Goal: Information Seeking & Learning: Check status

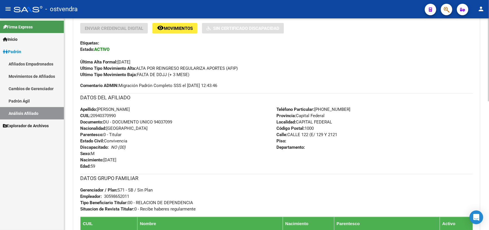
scroll to position [251, 0]
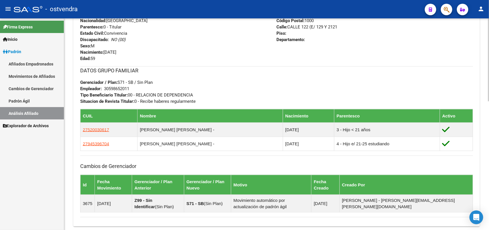
click at [208, 80] on div "DATOS GRUPO FAMILIAR Gerenciador / Plan: S71 - SB / Sin Plan Empleador: 3059865…" at bounding box center [276, 85] width 393 height 38
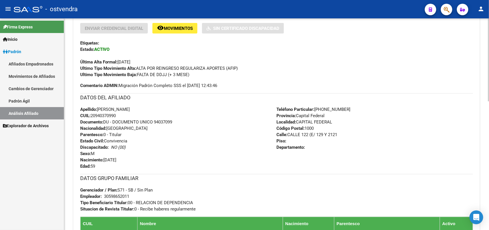
scroll to position [215, 0]
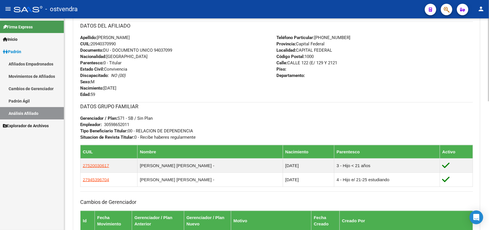
drag, startPoint x: 126, startPoint y: 126, endPoint x: 148, endPoint y: 125, distance: 22.1
click at [138, 125] on div "DATOS GRUPO FAMILIAR Gerenciador / Plan: S71 - SB / Sin Plan Empleador: 3059865…" at bounding box center [276, 121] width 393 height 38
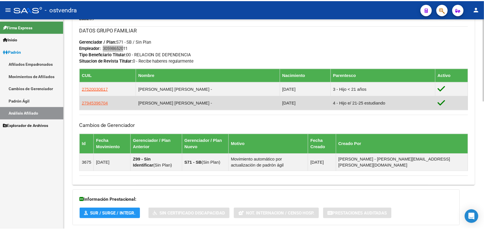
scroll to position [256, 0]
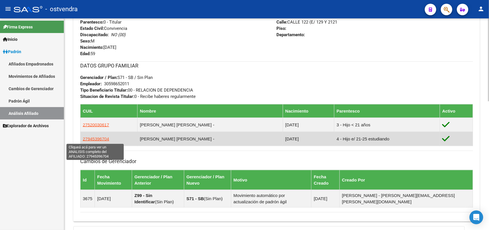
click at [102, 138] on span "27945396704" at bounding box center [96, 138] width 26 height 5
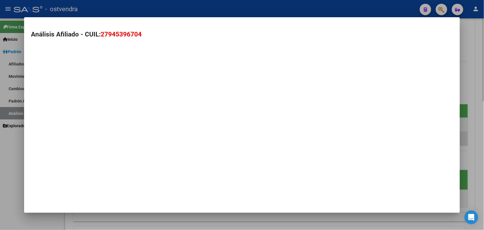
click at [102, 138] on mat-dialog-container "Análisis Afiliado - CUIL: 27945396704" at bounding box center [241, 114] width 435 height 195
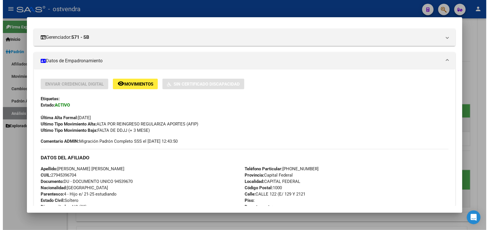
scroll to position [107, 0]
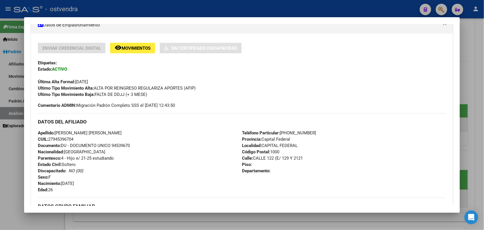
click at [467, 49] on div at bounding box center [242, 115] width 484 height 230
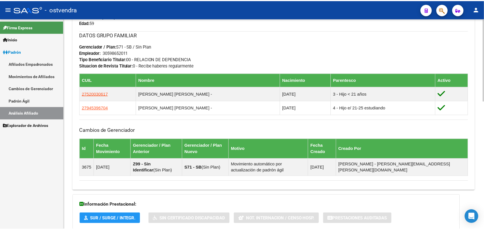
scroll to position [322, 0]
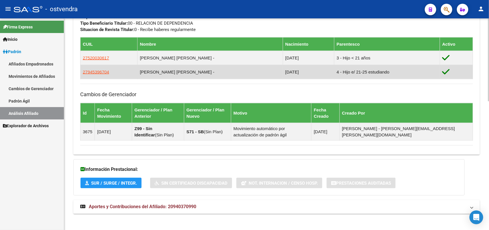
click at [183, 74] on td "[PERSON_NAME] [PERSON_NAME] -" at bounding box center [211, 72] width 146 height 14
click at [95, 71] on span "27945396704" at bounding box center [96, 71] width 26 height 5
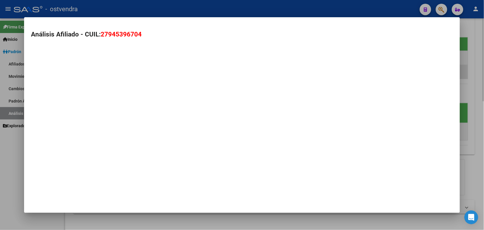
click at [95, 71] on mat-dialog-container "Análisis Afiliado - CUIL: 27945396704" at bounding box center [241, 114] width 435 height 195
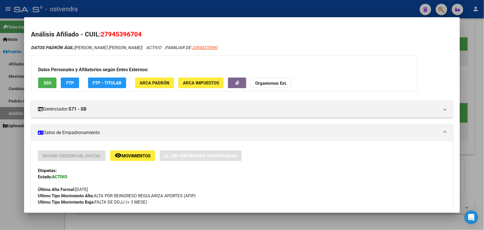
drag, startPoint x: 312, startPoint y: 28, endPoint x: 314, endPoint y: -19, distance: 47.6
click at [314, 0] on html "menu - ostvendra person Firma Express Inicio Instructivos Contacto OS Padrón Af…" at bounding box center [242, 115] width 484 height 230
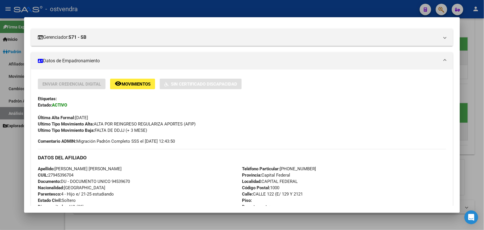
scroll to position [107, 0]
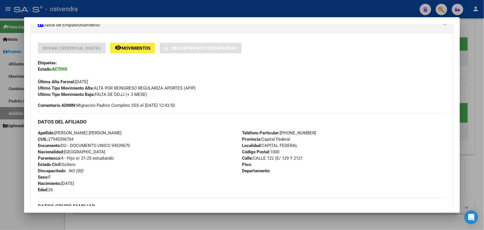
click at [105, 158] on span "Parentesco: 4 - Hijo e/ 21-25 estudiando" at bounding box center [76, 157] width 76 height 5
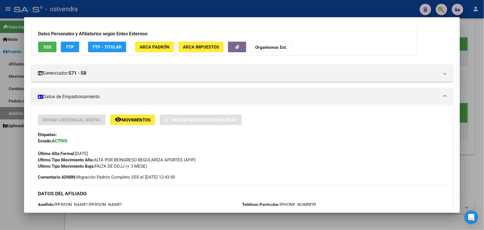
scroll to position [0, 0]
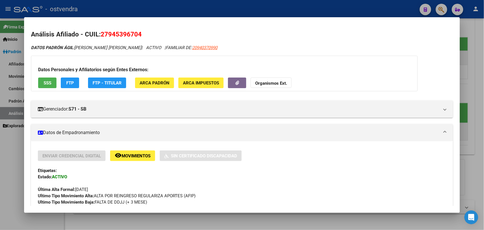
drag, startPoint x: 134, startPoint y: 155, endPoint x: 141, endPoint y: 177, distance: 23.4
click at [141, 177] on div "Enviar Credencial Digital remove_red_eye Movimientos Sin Certificado Discapacid…" at bounding box center [242, 177] width 408 height 55
click at [239, 6] on div at bounding box center [242, 115] width 484 height 230
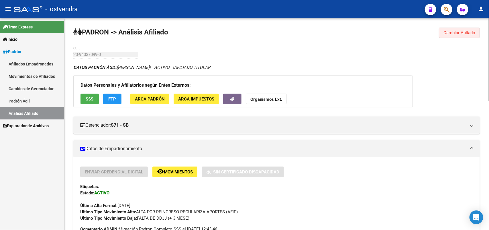
drag, startPoint x: 452, startPoint y: 34, endPoint x: 417, endPoint y: 34, distance: 35.2
click at [442, 34] on button "Cambiar Afiliado" at bounding box center [459, 33] width 41 height 10
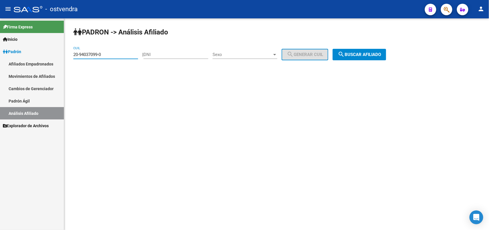
drag, startPoint x: 111, startPoint y: 52, endPoint x: 0, endPoint y: 64, distance: 111.7
click at [0, 64] on mat-sidenav-container "Firma Express Inicio Instructivos Contacto OS Padrón Afiliados Empadronados Mov…" at bounding box center [244, 123] width 489 height 211
paste input "27-37859910-0"
type input "27-37859910-0"
click at [379, 55] on span "search Buscar afiliado" at bounding box center [359, 54] width 43 height 5
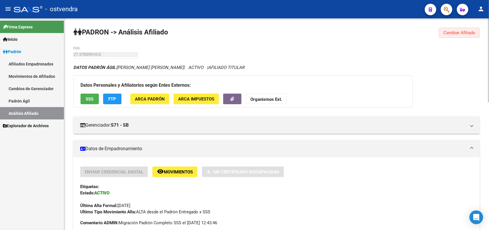
click at [473, 31] on span "Cambiar Afiliado" at bounding box center [460, 32] width 32 height 5
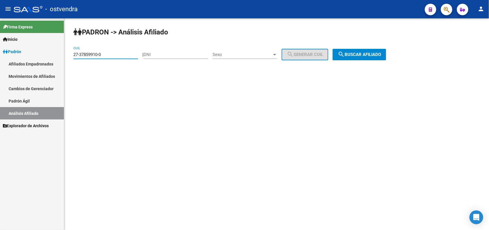
click at [121, 55] on input "27-37859910-0" at bounding box center [105, 54] width 65 height 5
drag, startPoint x: 118, startPoint y: 55, endPoint x: 54, endPoint y: 52, distance: 64.0
click at [54, 52] on mat-sidenav-container "Firma Express Inicio Instructivos Contacto OS Padrón Afiliados Empadronados Mov…" at bounding box center [244, 123] width 489 height 211
paste input "27-30993331-7"
drag, startPoint x: 382, startPoint y: 54, endPoint x: 377, endPoint y: 53, distance: 5.3
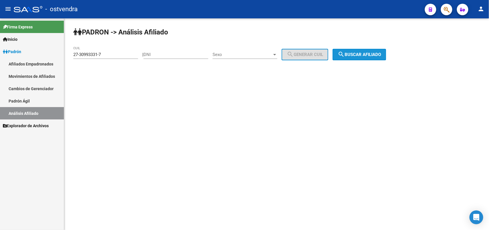
click at [381, 54] on span "search Buscar afiliado" at bounding box center [359, 54] width 43 height 5
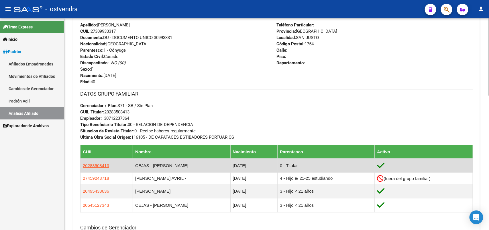
scroll to position [179, 0]
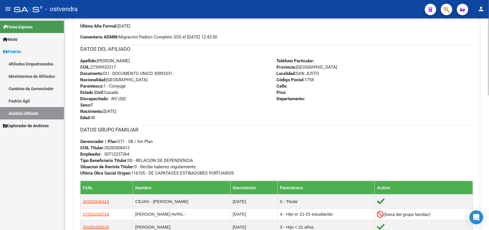
click at [134, 148] on div "DATOS GRUPO FAMILIAR Gerenciador / Plan: S71 - SB / Sin Plan CUIL Titular: 2028…" at bounding box center [276, 150] width 393 height 51
drag, startPoint x: 134, startPoint y: 146, endPoint x: 106, endPoint y: 146, distance: 27.5
click at [106, 146] on div "DATOS GRUPO FAMILIAR Gerenciador / Plan: S71 - SB / Sin Plan CUIL Titular: 2028…" at bounding box center [276, 150] width 393 height 51
click at [132, 151] on div "DATOS GRUPO FAMILIAR Gerenciador / Plan: S71 - SB / Sin Plan CUIL Titular: 2028…" at bounding box center [276, 150] width 393 height 51
click at [132, 154] on div "DATOS GRUPO FAMILIAR Gerenciador / Plan: S71 - SB / Sin Plan CUIL Titular: 2028…" at bounding box center [276, 150] width 393 height 51
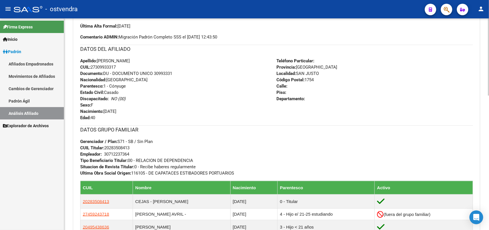
scroll to position [215, 0]
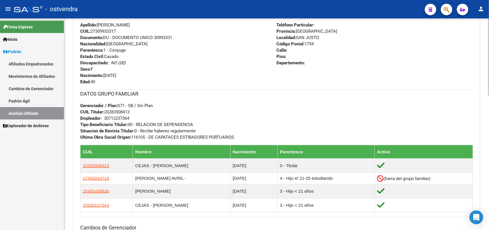
drag, startPoint x: 120, startPoint y: 26, endPoint x: 121, endPoint y: 30, distance: 4.3
click at [121, 28] on div "Apellido: [PERSON_NAME] CUIL: 27309933317 Documento: DU - DOCUMENTO UNICO 30993…" at bounding box center [178, 53] width 197 height 63
click at [123, 31] on div "Apellido: [PERSON_NAME] CUIL: 27309933317 Documento: DU - DOCUMENTO UNICO 30993…" at bounding box center [178, 53] width 197 height 63
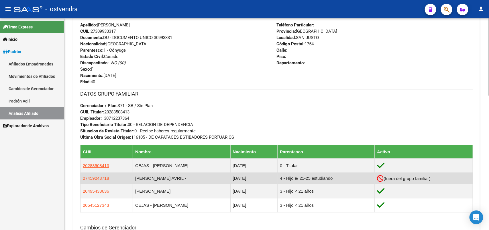
scroll to position [251, 0]
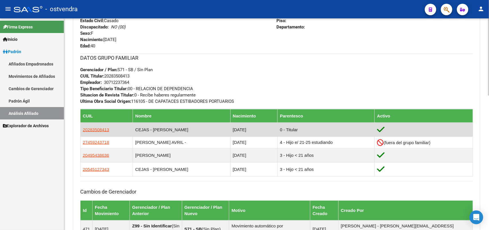
click at [172, 131] on td "CEJAS - [PERSON_NAME]" at bounding box center [181, 129] width 97 height 14
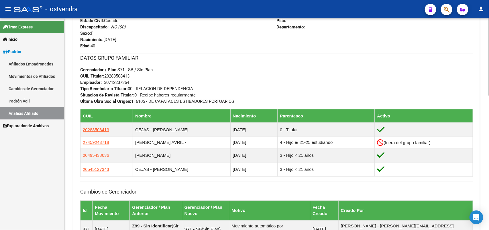
scroll to position [179, 0]
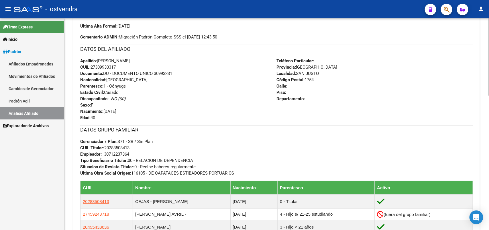
drag, startPoint x: 118, startPoint y: 64, endPoint x: 121, endPoint y: 65, distance: 2.9
click at [119, 65] on div "Apellido: [PERSON_NAME] CUIL: 27309933317 Documento: DU - DOCUMENTO UNICO 30993…" at bounding box center [178, 89] width 197 height 63
drag, startPoint x: 119, startPoint y: 66, endPoint x: 91, endPoint y: 67, distance: 28.1
click at [91, 67] on div "Apellido: [PERSON_NAME] CUIL: 27309933317 Documento: DU - DOCUMENTO UNICO 30993…" at bounding box center [178, 89] width 197 height 63
copy span "27309933317"
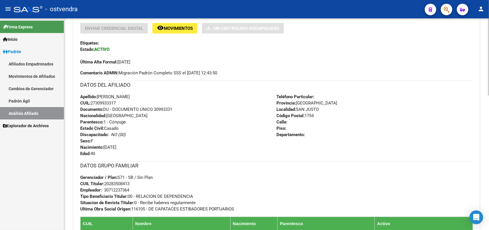
scroll to position [215, 0]
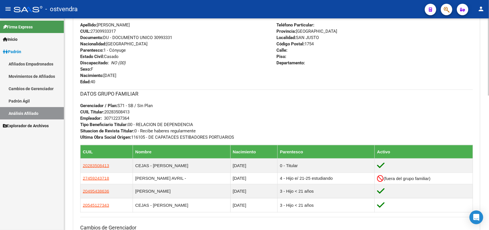
click at [119, 117] on div "30712237364" at bounding box center [116, 118] width 25 height 6
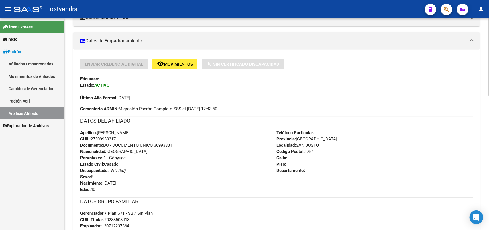
scroll to position [0, 0]
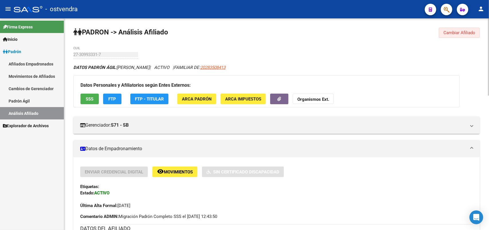
click at [456, 34] on span "Cambiar Afiliado" at bounding box center [460, 32] width 32 height 5
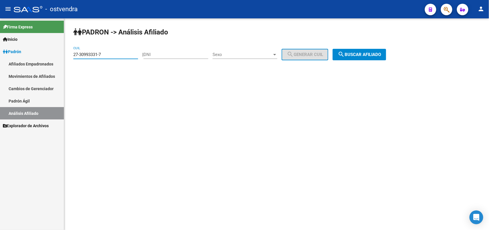
click at [123, 54] on input "27-30993331-7" at bounding box center [105, 54] width 65 height 5
drag, startPoint x: 121, startPoint y: 55, endPoint x: 39, endPoint y: 54, distance: 81.9
click at [39, 54] on mat-sidenav-container "Firma Express Inicio Instructivos Contacto OS Padrón Afiliados Empadronados Mov…" at bounding box center [244, 123] width 489 height 211
paste input "0-48980589-9"
click at [371, 57] on button "search Buscar afiliado" at bounding box center [360, 54] width 54 height 11
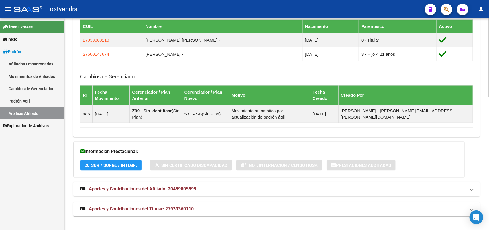
scroll to position [246, 0]
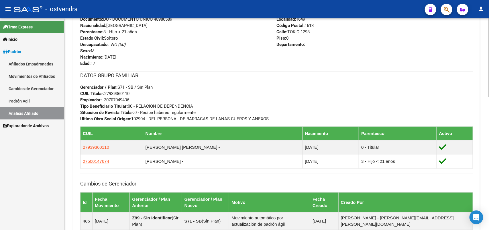
click at [135, 101] on div "DATOS GRUPO FAMILIAR Gerenciador / Plan: S71 - SB / Sin Plan CUIL Titular: 2793…" at bounding box center [276, 96] width 393 height 51
click at [125, 100] on div "30707049436" at bounding box center [116, 100] width 25 height 6
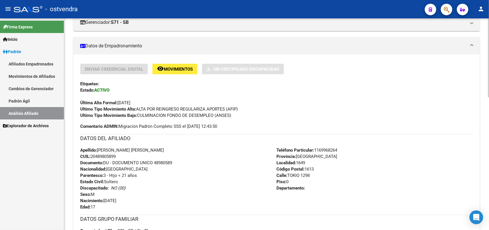
scroll to position [174, 0]
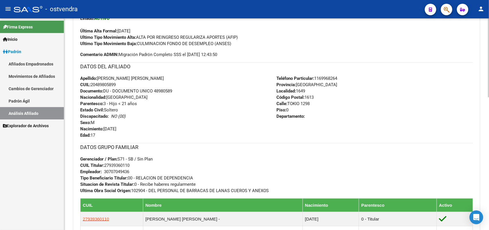
drag, startPoint x: 200, startPoint y: 153, endPoint x: 210, endPoint y: 126, distance: 28.7
click at [201, 145] on div "DATOS GRUPO FAMILIAR Gerenciador / Plan: S71 - SB / Sin Plan CUIL Titular: 2793…" at bounding box center [276, 168] width 393 height 51
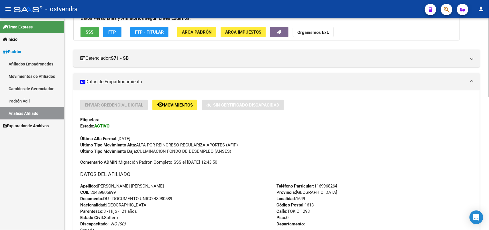
scroll to position [0, 0]
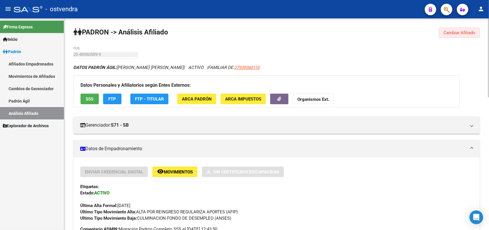
drag, startPoint x: 458, startPoint y: 31, endPoint x: 196, endPoint y: 31, distance: 262.7
click at [458, 31] on span "Cambiar Afiliado" at bounding box center [460, 32] width 32 height 5
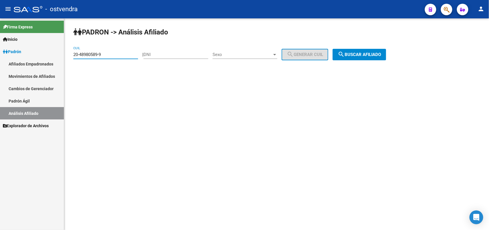
drag, startPoint x: 118, startPoint y: 55, endPoint x: 0, endPoint y: 54, distance: 118.3
click at [0, 54] on mat-sidenav-container "Firma Express Inicio Instructivos Contacto OS Padrón Afiliados Empadronados Mov…" at bounding box center [244, 123] width 489 height 211
paste input "7648422-8"
click at [352, 51] on button "search Buscar afiliado" at bounding box center [360, 54] width 54 height 11
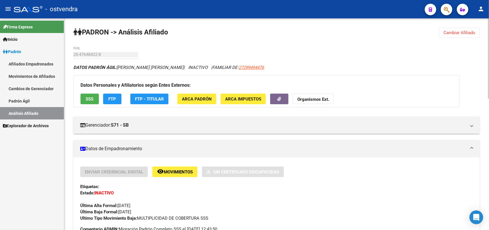
scroll to position [72, 0]
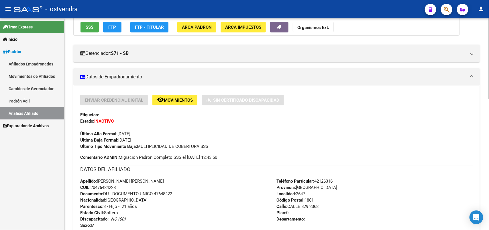
drag, startPoint x: 115, startPoint y: 119, endPoint x: 118, endPoint y: 126, distance: 7.3
click at [115, 121] on div "Enviar Credencial Digital remove_red_eye Movimientos Sin Certificado Discapacid…" at bounding box center [276, 122] width 393 height 55
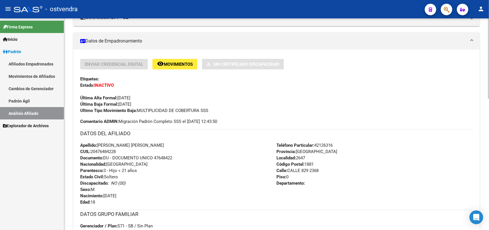
scroll to position [0, 0]
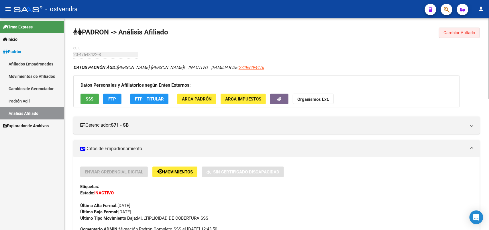
drag, startPoint x: 470, startPoint y: 33, endPoint x: 250, endPoint y: 30, distance: 220.6
click at [465, 33] on span "Cambiar Afiliado" at bounding box center [460, 32] width 32 height 5
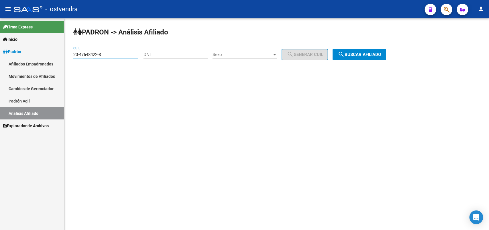
drag, startPoint x: 125, startPoint y: 55, endPoint x: 42, endPoint y: 53, distance: 83.7
click at [42, 53] on mat-sidenav-container "Firma Express Inicio Instructivos Contacto OS Padrón Afiliados Empadronados Mov…" at bounding box center [244, 123] width 489 height 211
paste input "8382822-6"
type input "20-48382822-6"
drag, startPoint x: 364, startPoint y: 53, endPoint x: 361, endPoint y: 51, distance: 4.0
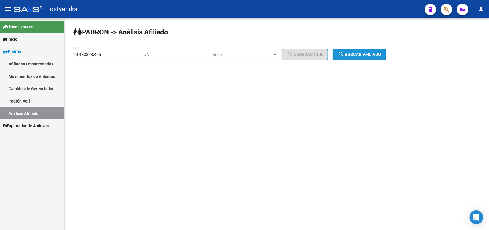
click at [364, 52] on span "search Buscar afiliado" at bounding box center [359, 54] width 43 height 5
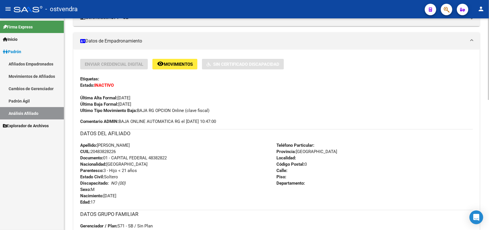
scroll to position [143, 0]
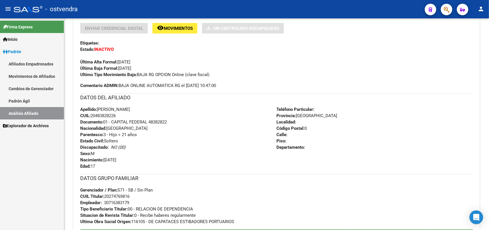
drag, startPoint x: 21, startPoint y: 101, endPoint x: 19, endPoint y: 96, distance: 4.4
click at [20, 100] on link "Padrón Ágil" at bounding box center [32, 101] width 64 height 12
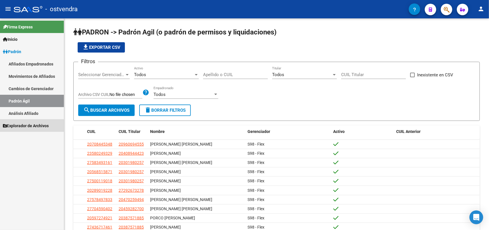
click at [24, 126] on span "Explorador de Archivos" at bounding box center [26, 125] width 46 height 6
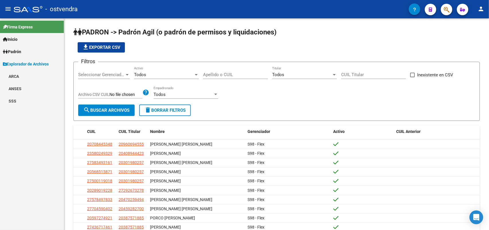
click at [19, 102] on link "SSS" at bounding box center [32, 101] width 64 height 12
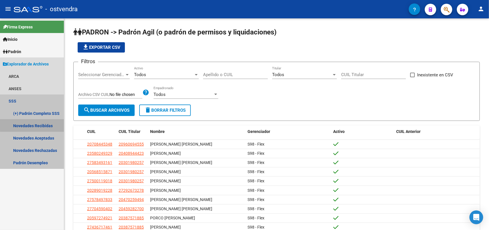
click at [44, 124] on link "Novedades Recibidas" at bounding box center [32, 125] width 64 height 12
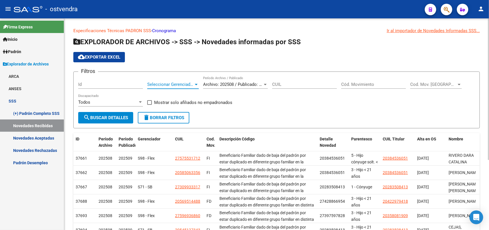
click at [192, 84] on span "Seleccionar Gerenciador" at bounding box center [170, 84] width 46 height 5
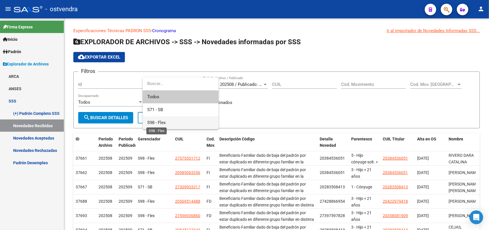
click at [161, 122] on span "S98 - Flex" at bounding box center [156, 122] width 18 height 5
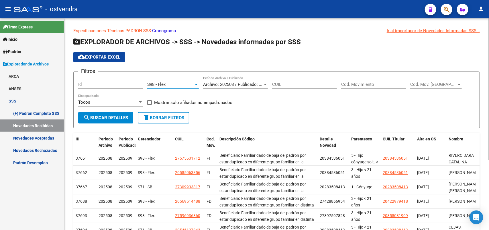
click at [248, 83] on span "Archivo: 202508 / Publicado: 202509" at bounding box center [238, 84] width 70 height 5
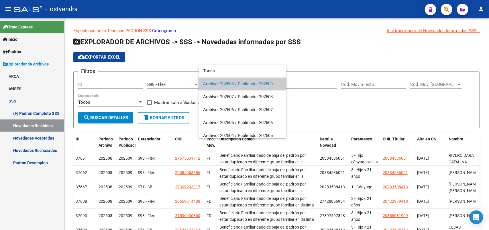
click at [246, 84] on span "Archivo: 202508 / Publicado: 202509" at bounding box center [242, 83] width 79 height 13
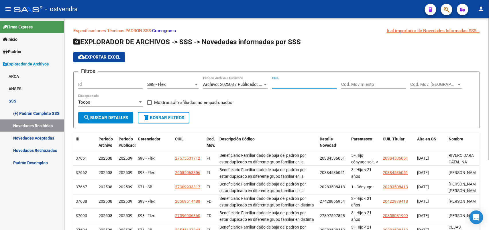
click at [281, 83] on input "CUIL" at bounding box center [304, 84] width 65 height 5
click at [280, 83] on input "CUIL" at bounding box center [304, 84] width 65 height 5
type input "20-28153309-7"
drag, startPoint x: 310, startPoint y: 81, endPoint x: 277, endPoint y: 82, distance: 33.3
click at [276, 82] on div "20-28153309-7 CUIL" at bounding box center [304, 82] width 65 height 12
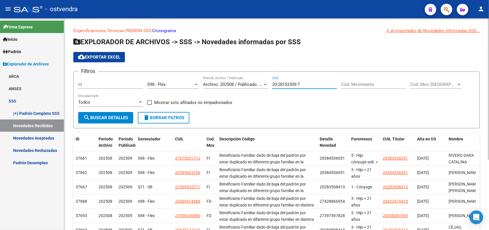
drag, startPoint x: 302, startPoint y: 84, endPoint x: 264, endPoint y: 84, distance: 38.7
click at [260, 87] on div "Filtros Id S98 - Flex Seleccionar Gerenciador Archivo: 202508 / Publicado: 2025…" at bounding box center [276, 94] width 397 height 36
click at [379, 86] on input "Cód. Movimiento" at bounding box center [373, 84] width 65 height 5
click at [428, 83] on span "Cod. Mov. [GEOGRAPHIC_DATA]" at bounding box center [433, 84] width 46 height 5
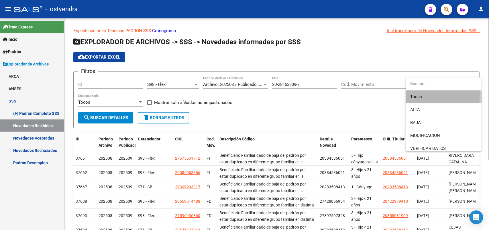
drag, startPoint x: 416, startPoint y: 95, endPoint x: 278, endPoint y: 99, distance: 138.2
click at [414, 95] on span "Todas" at bounding box center [443, 96] width 67 height 13
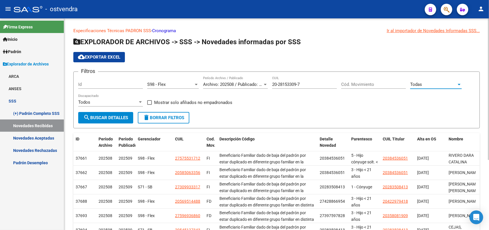
click at [113, 119] on button "search Buscar Detalles" at bounding box center [105, 117] width 55 height 11
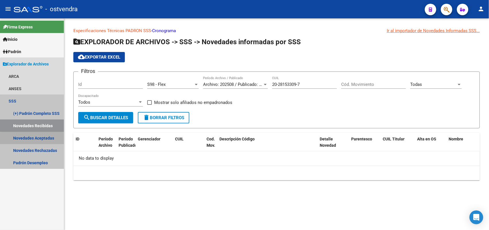
click at [36, 138] on link "Novedades Aceptadas" at bounding box center [32, 138] width 64 height 12
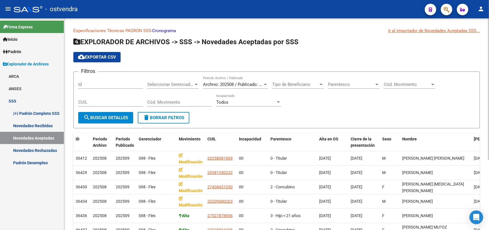
click at [291, 82] on div "Tipo de Beneficiario Tipo de Beneficiario" at bounding box center [298, 82] width 52 height 12
type input "20-28153309-7"
click at [368, 85] on div at bounding box center [244, 115] width 489 height 230
click at [415, 85] on span "Cód. Movimiento" at bounding box center [407, 84] width 46 height 5
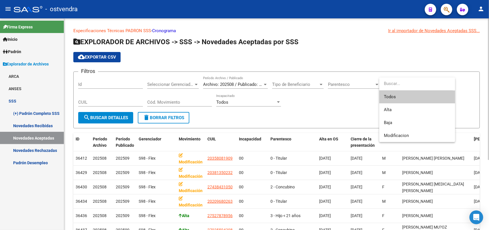
drag, startPoint x: 400, startPoint y: 98, endPoint x: 395, endPoint y: 98, distance: 5.2
click at [399, 98] on span "Todos" at bounding box center [417, 96] width 67 height 13
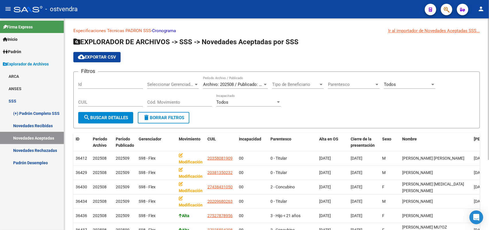
click at [192, 97] on div "Cód. Movimiento" at bounding box center [179, 100] width 65 height 12
click at [101, 101] on input "CUIL" at bounding box center [110, 101] width 65 height 5
paste input "20-28153309-7"
type input "20-28153309-7"
click at [313, 84] on span "Tipo de Beneficiario" at bounding box center [295, 84] width 46 height 5
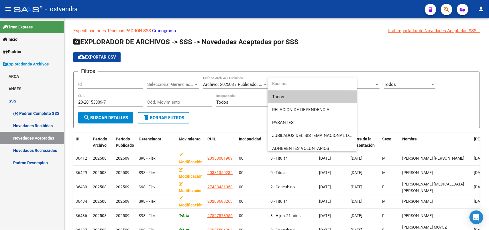
click at [289, 96] on span "Todos" at bounding box center [312, 96] width 80 height 13
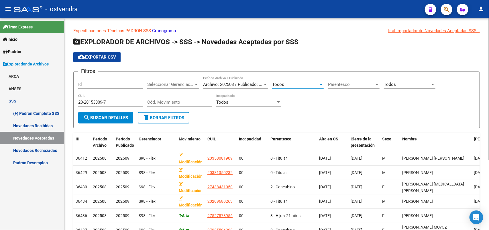
click at [374, 83] on span "Parentesco" at bounding box center [351, 84] width 46 height 5
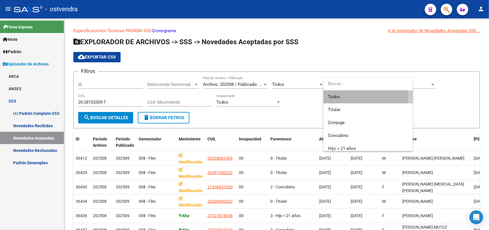
click at [350, 95] on span "Todos" at bounding box center [368, 96] width 80 height 13
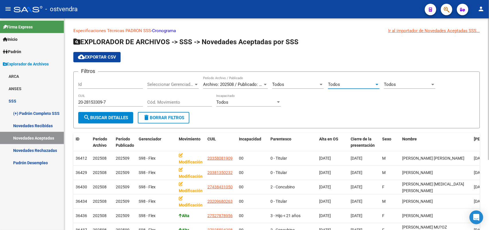
click at [108, 117] on span "search Buscar Detalles" at bounding box center [105, 117] width 45 height 5
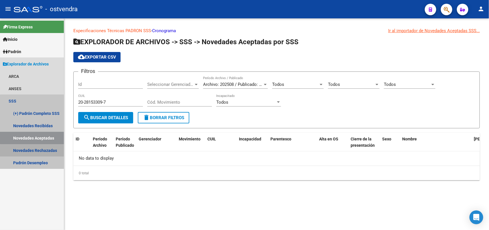
click at [42, 151] on link "Novedades Rechazadas" at bounding box center [32, 150] width 64 height 12
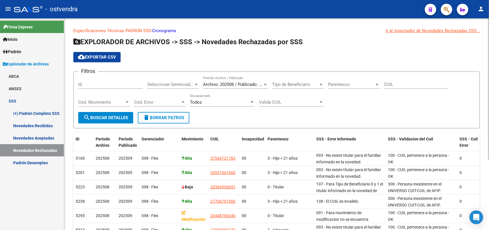
click at [311, 85] on span "Tipo de Beneficiario" at bounding box center [295, 84] width 46 height 5
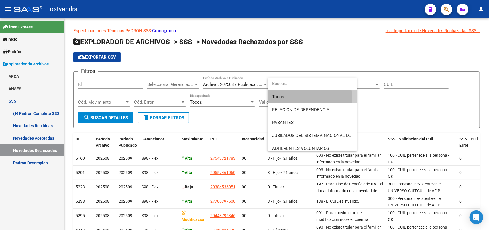
drag, startPoint x: 300, startPoint y: 98, endPoint x: 354, endPoint y: 93, distance: 54.5
click at [300, 98] on span "Todos" at bounding box center [312, 96] width 80 height 13
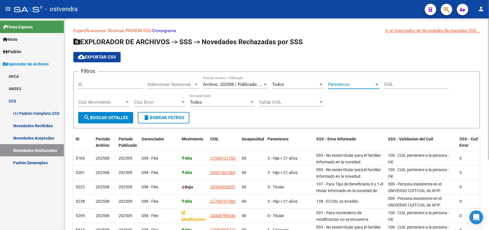
click at [366, 83] on span "Parentesco" at bounding box center [351, 84] width 46 height 5
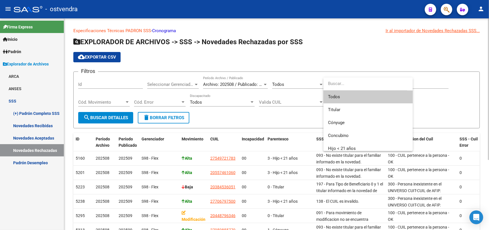
drag, startPoint x: 347, startPoint y: 100, endPoint x: 356, endPoint y: 98, distance: 8.8
click at [350, 99] on span "Todos" at bounding box center [368, 96] width 80 height 13
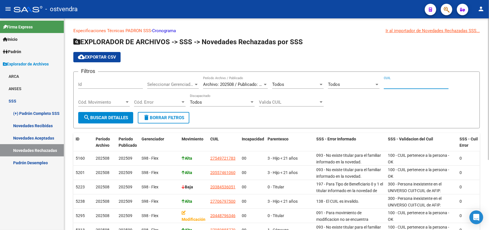
click at [418, 84] on input "CUIL" at bounding box center [416, 84] width 65 height 5
paste input "20-28153309-7"
type input "20-28153309-7"
click at [103, 99] on span "Cód. Movimiento" at bounding box center [101, 101] width 46 height 5
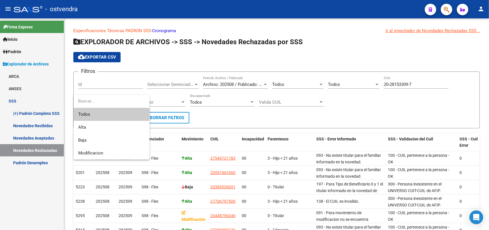
click at [97, 115] on span "Todos" at bounding box center [111, 114] width 67 height 13
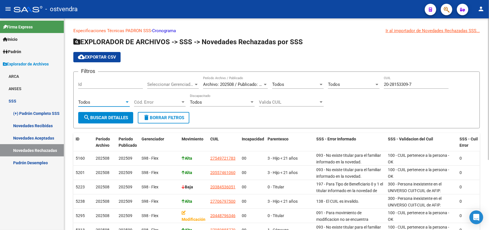
click at [221, 103] on div "Todos" at bounding box center [220, 101] width 60 height 5
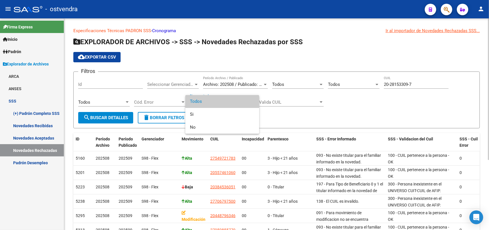
click at [221, 103] on span "Todos" at bounding box center [222, 101] width 65 height 13
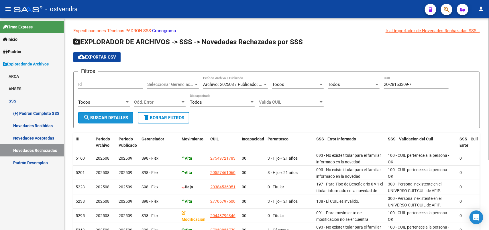
click at [104, 115] on span "search Buscar Detalles" at bounding box center [105, 117] width 45 height 5
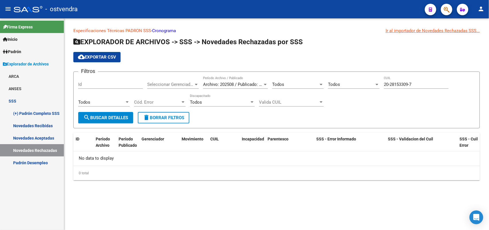
click at [10, 41] on span "Inicio" at bounding box center [10, 39] width 15 height 6
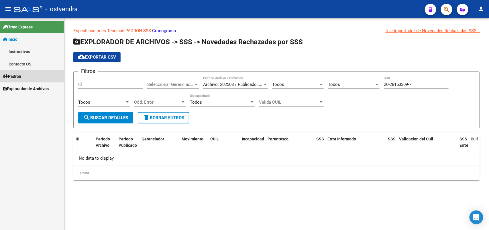
click at [15, 77] on span "Padrón" at bounding box center [12, 76] width 18 height 6
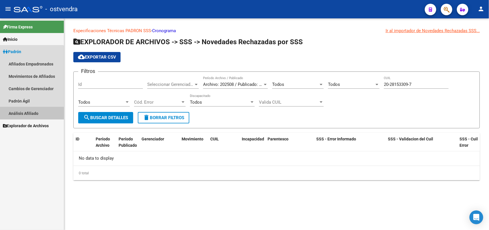
click at [23, 113] on link "Análisis Afiliado" at bounding box center [32, 113] width 64 height 12
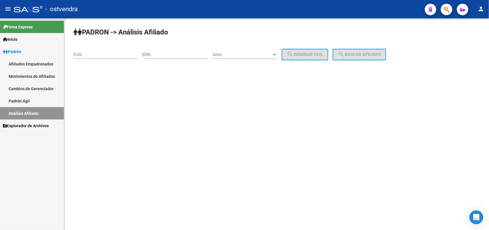
click at [92, 54] on input "CUIL" at bounding box center [105, 54] width 65 height 5
paste input "20-28153309-7"
type input "20-28153309-7"
drag, startPoint x: 356, startPoint y: 54, endPoint x: 353, endPoint y: 55, distance: 3.2
click at [356, 54] on span "search Buscar afiliado" at bounding box center [359, 54] width 43 height 5
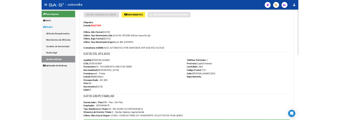
scroll to position [72, 0]
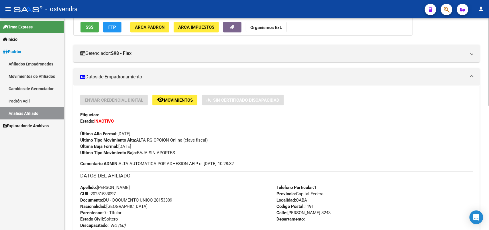
click at [176, 98] on span "Movimientos" at bounding box center [178, 99] width 29 height 5
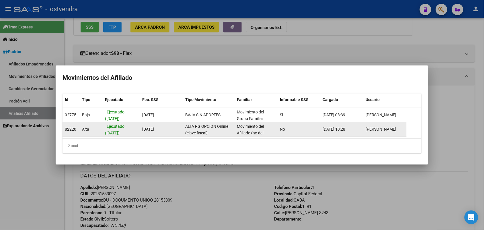
click at [154, 128] on span "[DATE]" at bounding box center [148, 129] width 12 height 5
click at [153, 129] on span "[DATE]" at bounding box center [148, 129] width 12 height 5
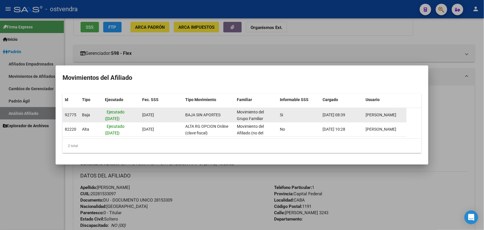
click at [154, 115] on span "[DATE]" at bounding box center [148, 114] width 12 height 5
click at [131, 114] on div "Ejecutado ([DATE])" at bounding box center [121, 115] width 33 height 12
drag, startPoint x: 154, startPoint y: 115, endPoint x: 155, endPoint y: 121, distance: 6.3
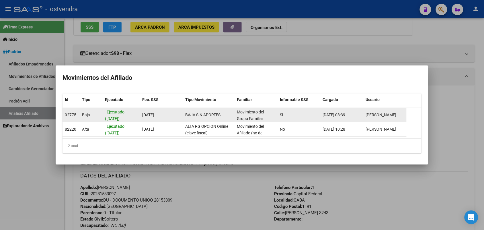
click at [154, 117] on span "[DATE]" at bounding box center [148, 114] width 12 height 5
click at [140, 109] on div "92775 [GEOGRAPHIC_DATA] ([DATE]) [DATE] BAJA SIN APORTES Movimiento del Grupo F…" at bounding box center [234, 115] width 344 height 14
click at [116, 111] on span "Ejecutado ([DATE])" at bounding box center [114, 114] width 19 height 11
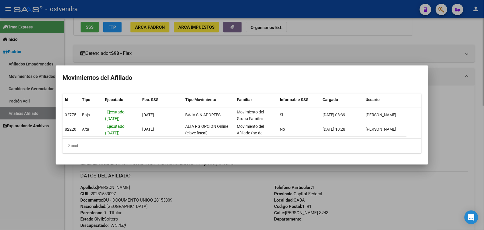
drag, startPoint x: 462, startPoint y: 124, endPoint x: 412, endPoint y: 120, distance: 50.3
click at [462, 123] on div at bounding box center [242, 115] width 484 height 230
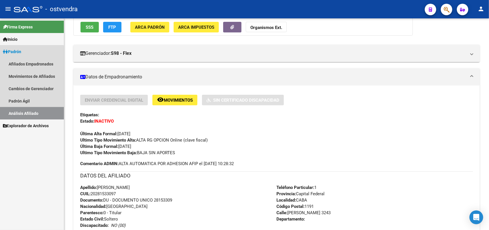
click at [25, 112] on link "Análisis Afiliado" at bounding box center [32, 113] width 64 height 12
click at [31, 77] on link "Movimientos de Afiliados" at bounding box center [32, 76] width 64 height 12
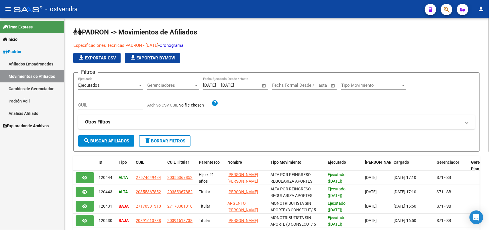
click at [122, 100] on div "CUIL" at bounding box center [110, 103] width 65 height 12
paste input "20-28153309-7"
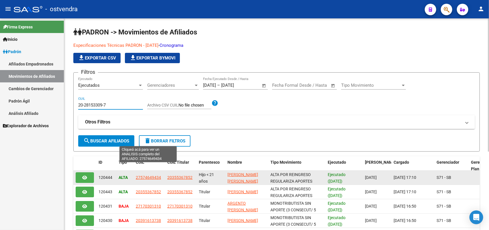
scroll to position [72, 0]
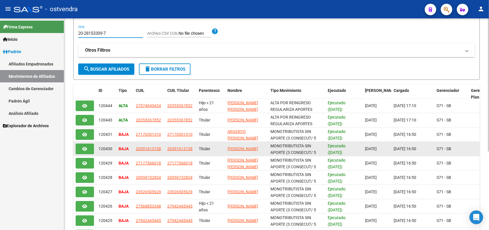
type input "20-28153309-7"
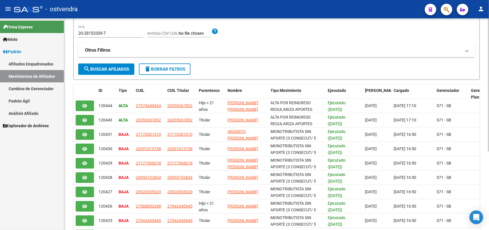
scroll to position [0, 0]
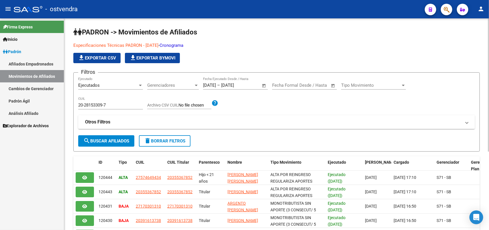
click at [169, 144] on button "delete Borrar Filtros" at bounding box center [165, 140] width 52 height 11
click at [196, 86] on div at bounding box center [196, 85] width 5 height 5
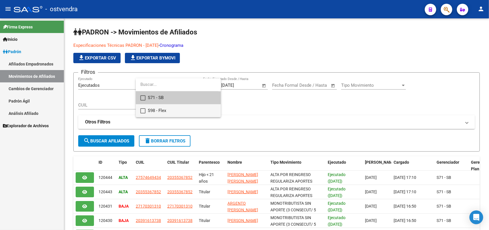
click at [153, 111] on span "S98 - Flex" at bounding box center [182, 110] width 68 height 13
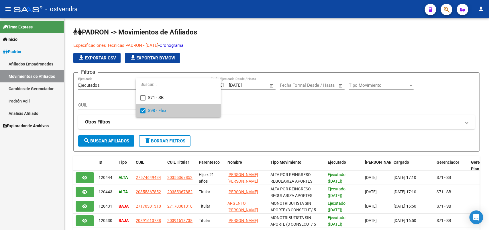
click at [266, 121] on div at bounding box center [244, 115] width 489 height 230
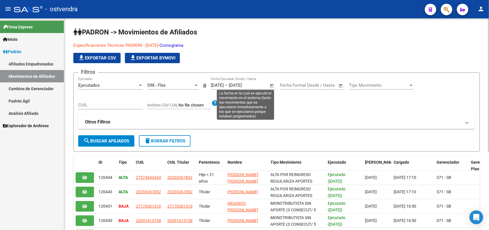
click at [272, 85] on span "Open calendar" at bounding box center [272, 86] width 14 height 14
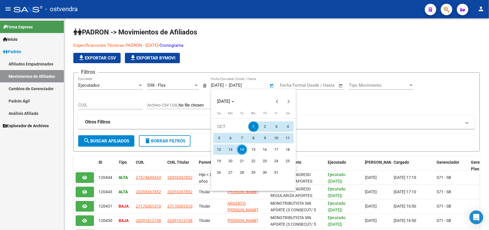
click at [385, 88] on div at bounding box center [244, 115] width 489 height 230
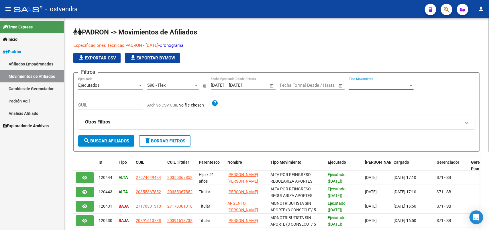
click at [389, 84] on span "Tipo Movimiento" at bounding box center [379, 85] width 60 height 5
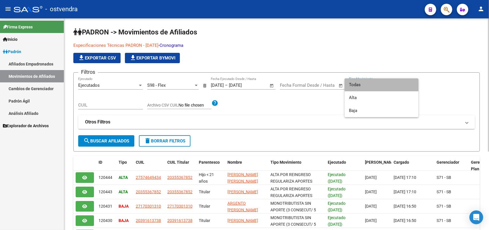
drag, startPoint x: 362, startPoint y: 81, endPoint x: 345, endPoint y: 89, distance: 18.5
click at [361, 83] on span "Todas" at bounding box center [381, 84] width 65 height 13
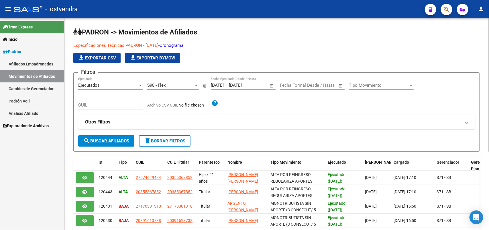
click at [113, 108] on div "CUIL" at bounding box center [110, 103] width 65 height 12
paste input "20-28153309-7"
type input "20-28153309-7"
click at [126, 144] on button "search Buscar Afiliados" at bounding box center [106, 140] width 56 height 11
click at [401, 86] on span "Tipo Movimiento" at bounding box center [379, 85] width 60 height 5
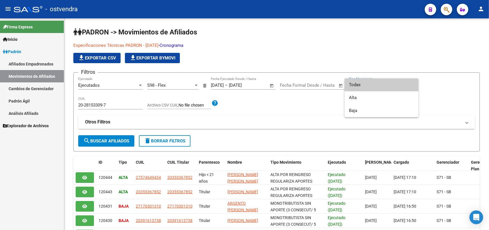
click at [212, 104] on div at bounding box center [244, 115] width 489 height 230
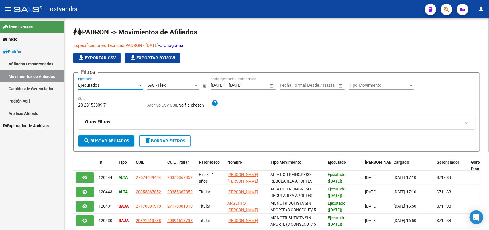
click at [134, 86] on div "Ejecutados" at bounding box center [108, 85] width 60 height 5
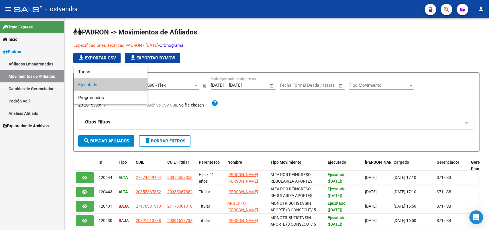
click at [267, 122] on div at bounding box center [244, 115] width 489 height 230
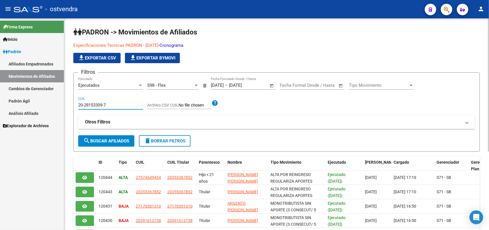
click at [117, 105] on input "20-28153309-7" at bounding box center [110, 104] width 65 height 5
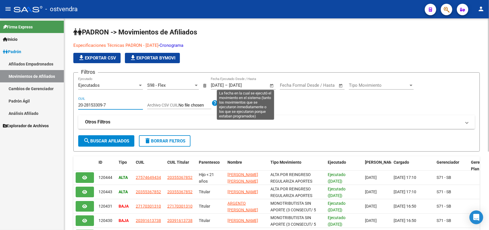
scroll to position [36, 0]
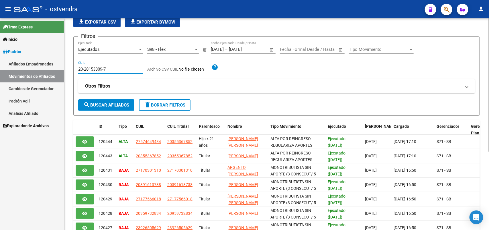
click at [113, 104] on span "search Buscar Afiliados" at bounding box center [106, 104] width 46 height 5
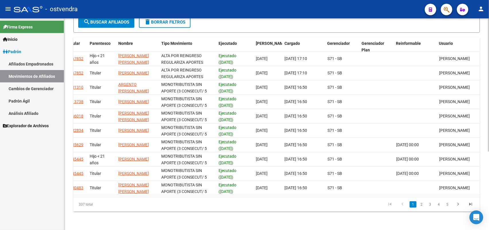
scroll to position [0, 0]
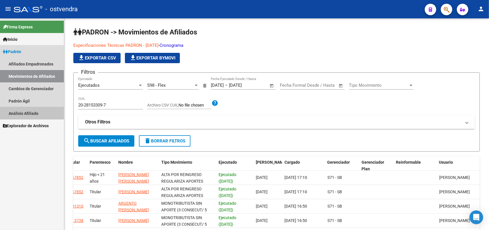
click at [25, 112] on link "Análisis Afiliado" at bounding box center [32, 113] width 64 height 12
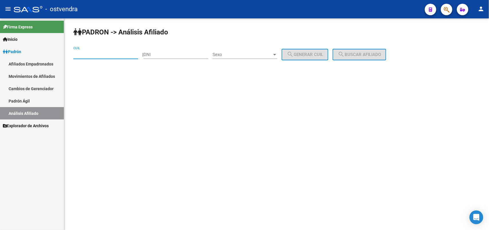
click at [101, 55] on input "CUIL" at bounding box center [105, 54] width 65 height 5
click at [99, 54] on input "CUIL" at bounding box center [105, 54] width 65 height 5
paste input "20-28153309-7"
click at [364, 58] on button "search Buscar afiliado" at bounding box center [360, 54] width 54 height 11
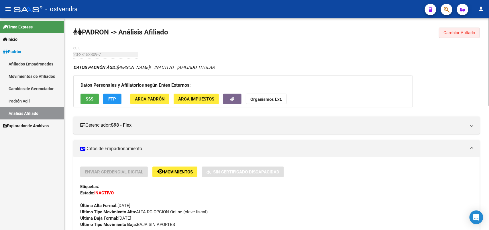
drag, startPoint x: 446, startPoint y: 34, endPoint x: 384, endPoint y: 41, distance: 62.2
drag, startPoint x: 456, startPoint y: 31, endPoint x: 284, endPoint y: 20, distance: 172.2
click at [453, 31] on span "Cambiar Afiliado" at bounding box center [460, 32] width 32 height 5
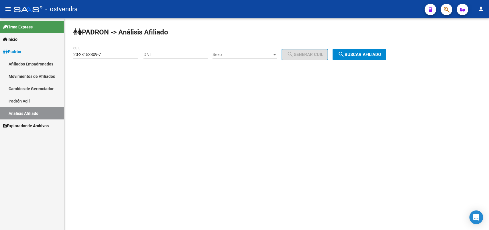
click at [107, 53] on input "20-28153309-7" at bounding box center [105, 54] width 65 height 5
drag, startPoint x: 0, startPoint y: 44, endPoint x: 42, endPoint y: 35, distance: 42.7
click at [5, 40] on mat-sidenav-container "Firma Express Inicio Instructivos Contacto OS Padrón Afiliados Empadronados Mov…" at bounding box center [244, 123] width 489 height 211
paste input "7-31934842-0"
type input "27-31934842-0"
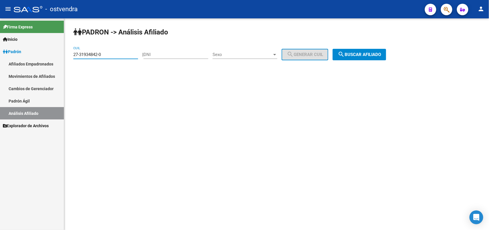
click at [372, 53] on span "search Buscar afiliado" at bounding box center [359, 54] width 43 height 5
